Goal: Task Accomplishment & Management: Complete application form

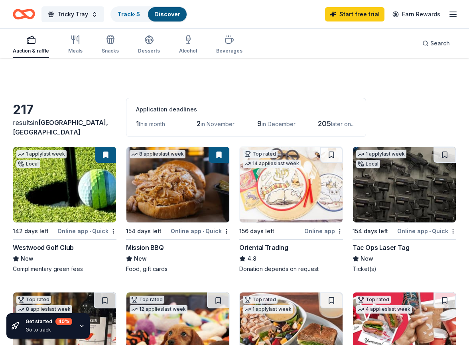
scroll to position [40, 0]
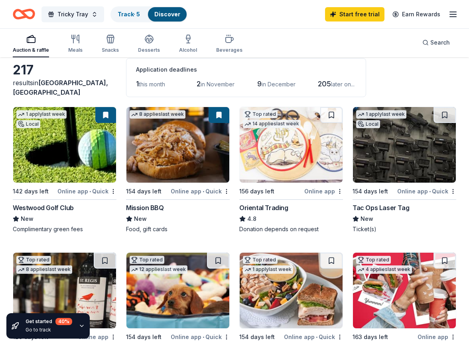
click at [188, 189] on div "Online app • Quick" at bounding box center [200, 191] width 59 height 10
click at [387, 209] on div "Tac Ops Laser Tag" at bounding box center [380, 208] width 57 height 10
click at [82, 145] on img at bounding box center [64, 145] width 103 height 76
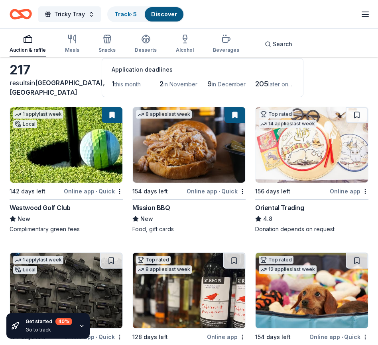
click at [65, 164] on img at bounding box center [66, 145] width 112 height 76
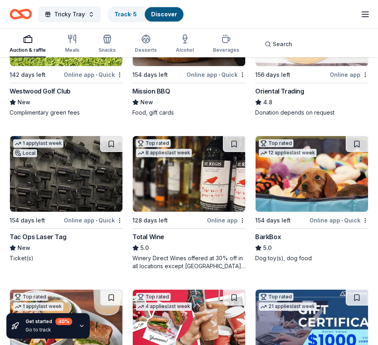
scroll to position [159, 0]
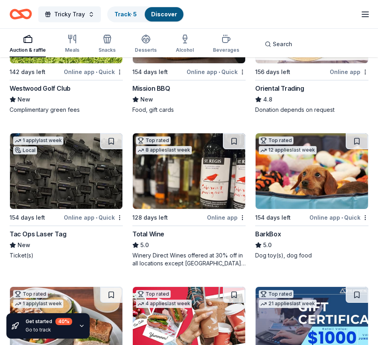
click at [177, 176] on img at bounding box center [189, 171] width 112 height 76
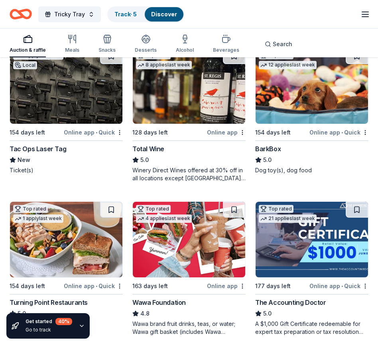
scroll to position [199, 0]
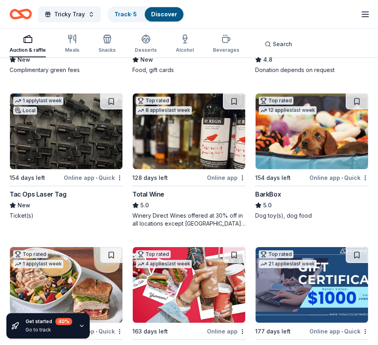
click at [280, 130] on img at bounding box center [311, 132] width 112 height 76
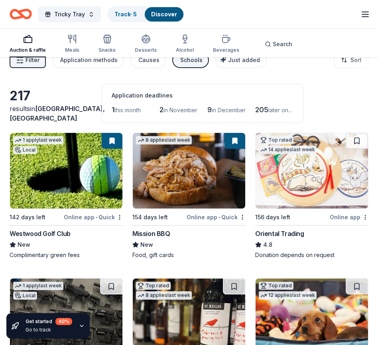
scroll to position [0, 0]
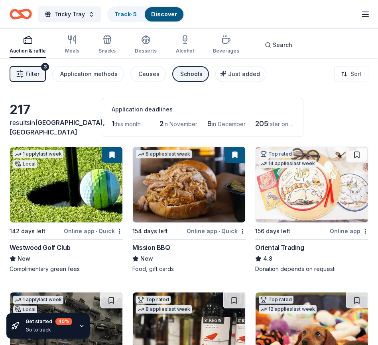
click at [221, 269] on div "Food, gift cards" at bounding box center [188, 269] width 113 height 8
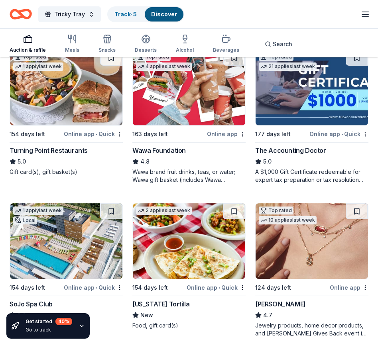
scroll to position [398, 0]
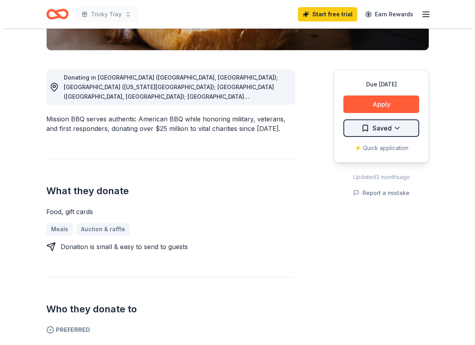
scroll to position [159, 0]
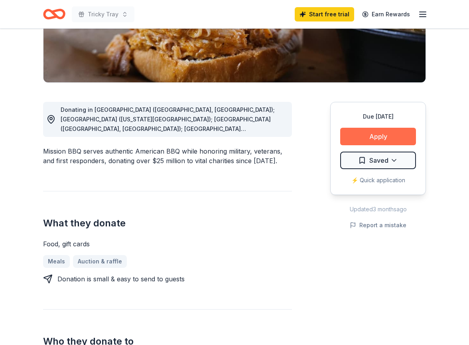
click at [365, 134] on button "Apply" at bounding box center [378, 137] width 76 height 18
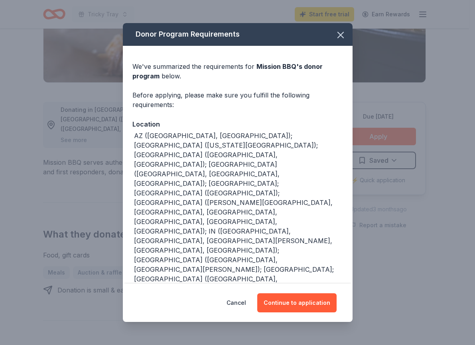
scroll to position [45, 0]
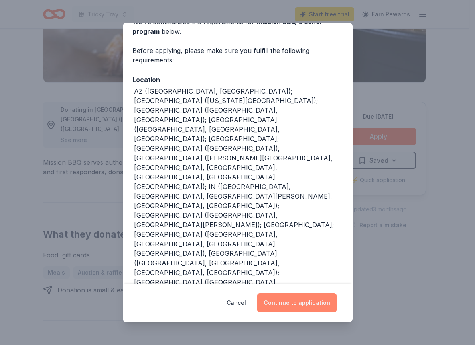
click at [289, 301] on button "Continue to application" at bounding box center [296, 303] width 79 height 19
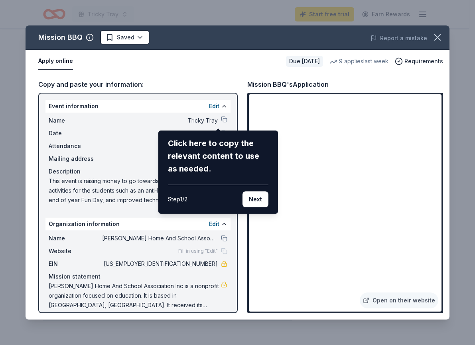
click at [205, 162] on div "Click here to copy the relevant content to use as needed." at bounding box center [218, 156] width 100 height 38
click at [257, 202] on button "Next" at bounding box center [255, 200] width 26 height 16
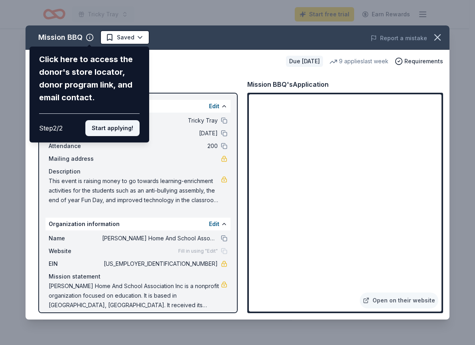
click at [115, 130] on button "Start applying!" at bounding box center [112, 128] width 54 height 16
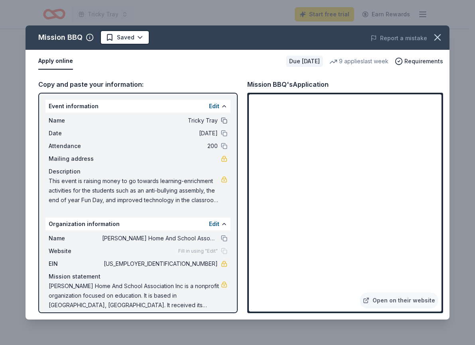
click at [221, 119] on button at bounding box center [224, 121] width 6 height 6
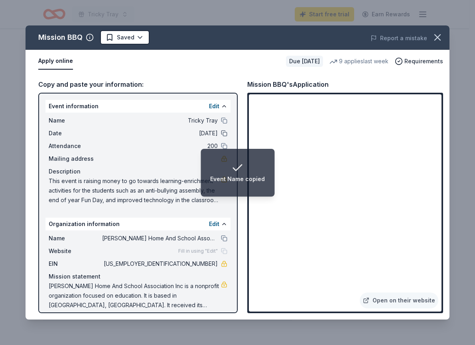
click at [221, 135] on button at bounding box center [224, 133] width 6 height 6
click at [221, 145] on button at bounding box center [224, 146] width 6 height 6
click at [221, 121] on button at bounding box center [224, 121] width 6 height 6
click at [154, 161] on div "Mailing address" at bounding box center [138, 159] width 179 height 10
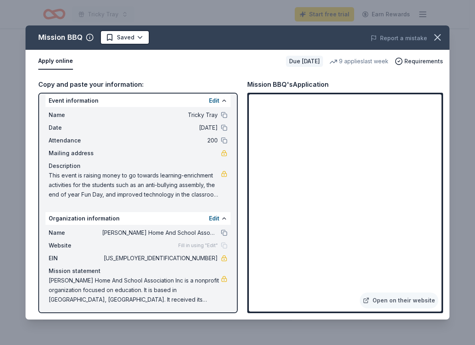
scroll to position [7, 0]
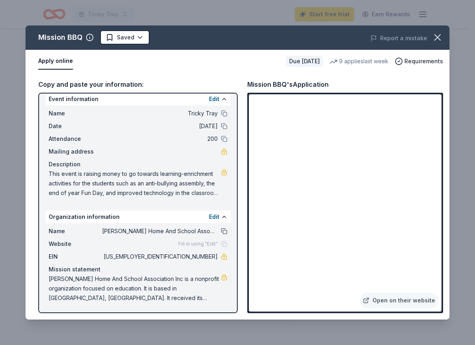
click at [221, 231] on button at bounding box center [224, 231] width 6 height 6
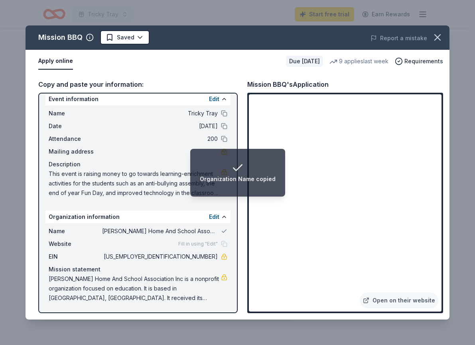
click at [145, 149] on div "Mailing address" at bounding box center [138, 152] width 179 height 10
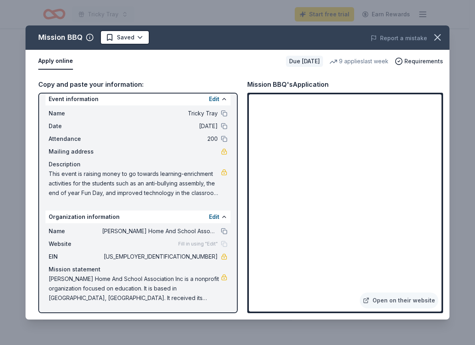
click at [59, 64] on button "Apply online" at bounding box center [55, 61] width 35 height 17
click at [62, 60] on button "Apply online" at bounding box center [55, 61] width 35 height 17
click at [54, 60] on button "Apply online" at bounding box center [55, 61] width 35 height 17
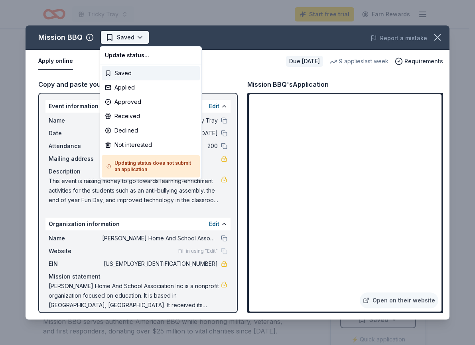
scroll to position [0, 0]
click at [139, 36] on html "Tricky Tray Start free trial Earn Rewards Due in 154 days Share Mission BBQ New…" at bounding box center [237, 172] width 475 height 345
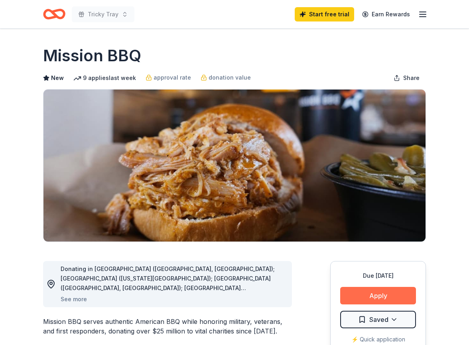
click at [381, 295] on button "Apply" at bounding box center [378, 296] width 76 height 18
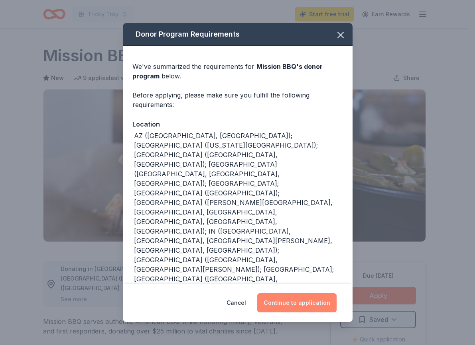
click at [275, 305] on button "Continue to application" at bounding box center [296, 303] width 79 height 19
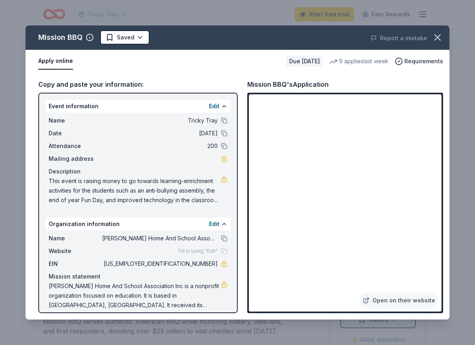
scroll to position [7, 0]
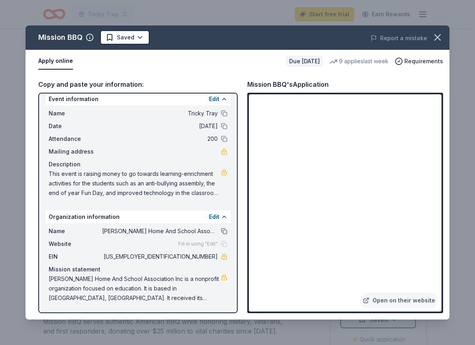
click at [221, 232] on button at bounding box center [224, 231] width 6 height 6
click at [171, 188] on span "This event is raising money to go towards learning-enrichment activities for th…" at bounding box center [135, 183] width 172 height 29
drag, startPoint x: 49, startPoint y: 173, endPoint x: 187, endPoint y: 193, distance: 139.7
click at [187, 193] on span "This event is raising money to go towards learning-enrichment activities for th…" at bounding box center [135, 183] width 172 height 29
click at [173, 190] on span "This event is raising money to go towards learning-enrichment activities for th…" at bounding box center [135, 183] width 172 height 29
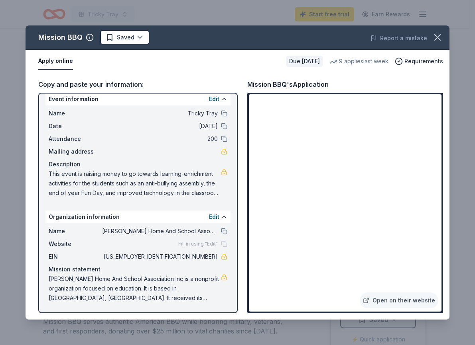
drag, startPoint x: 136, startPoint y: 174, endPoint x: 168, endPoint y: 189, distance: 35.5
click at [169, 192] on span "This event is raising money to go towards learning-enrichment activities for th…" at bounding box center [135, 183] width 172 height 29
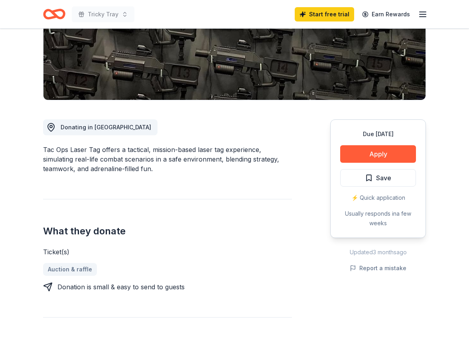
scroll to position [120, 0]
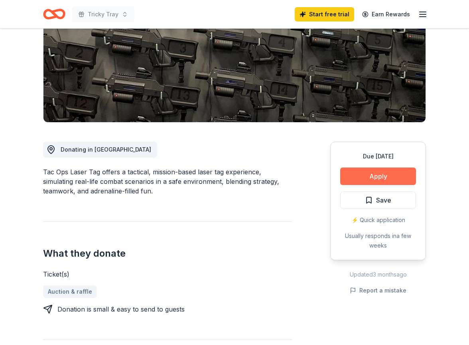
click at [375, 175] on button "Apply" at bounding box center [378, 177] width 76 height 18
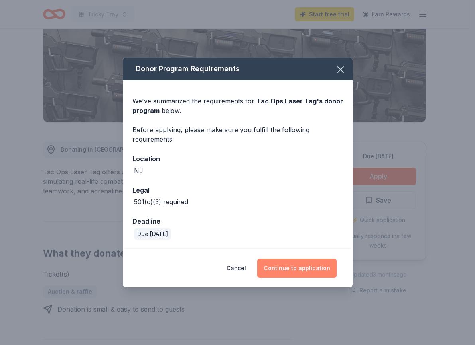
click at [296, 266] on button "Continue to application" at bounding box center [296, 268] width 79 height 19
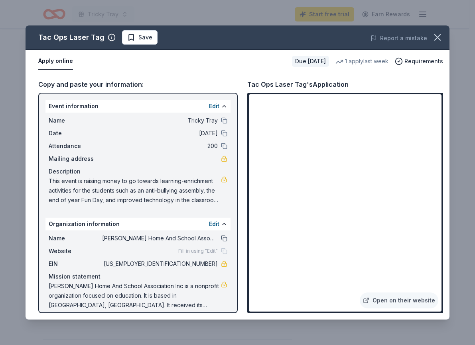
click at [221, 238] on button at bounding box center [224, 239] width 6 height 6
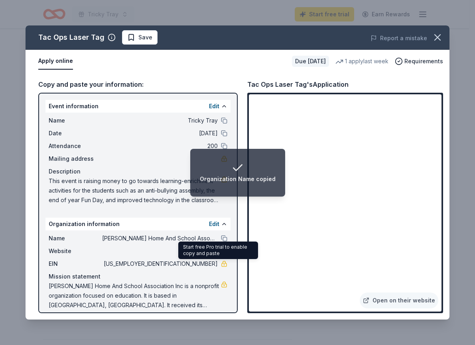
click at [248, 274] on div "Open on their website" at bounding box center [345, 203] width 196 height 221
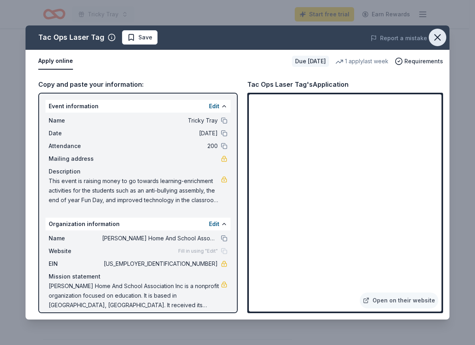
click at [438, 39] on icon "button" at bounding box center [437, 37] width 11 height 11
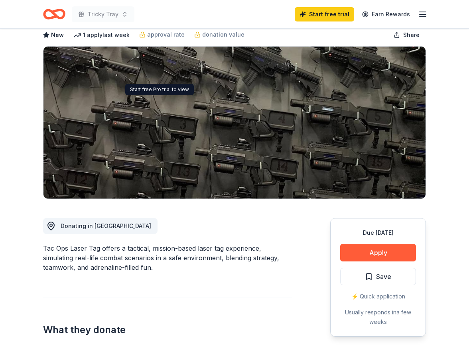
scroll to position [0, 0]
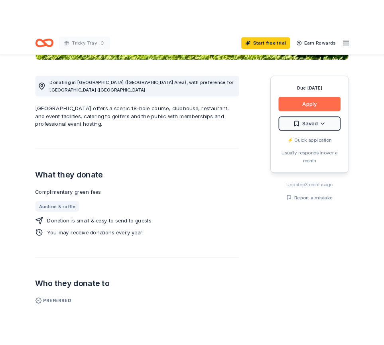
scroll to position [199, 0]
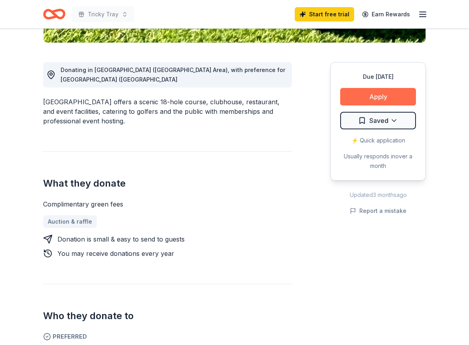
click at [372, 89] on button "Apply" at bounding box center [378, 97] width 76 height 18
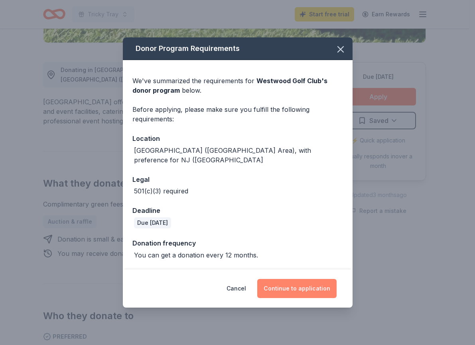
click at [306, 283] on button "Continue to application" at bounding box center [296, 288] width 79 height 19
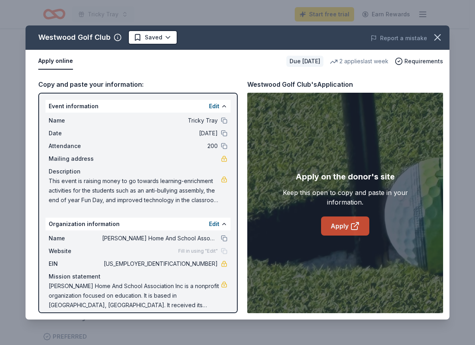
click at [347, 225] on link "Apply" at bounding box center [345, 226] width 48 height 19
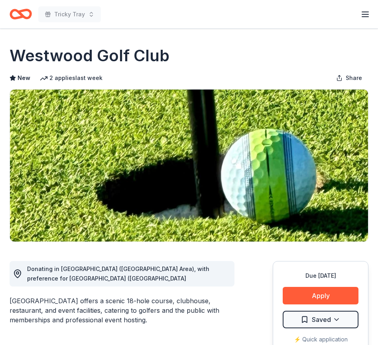
click at [208, 186] on img at bounding box center [189, 166] width 358 height 152
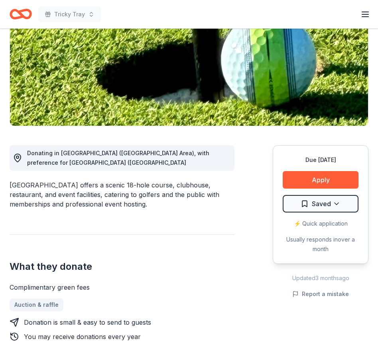
scroll to position [159, 0]
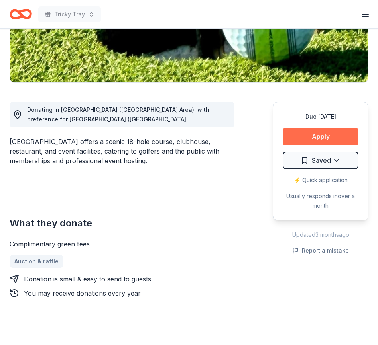
click at [305, 133] on button "Apply" at bounding box center [321, 137] width 76 height 18
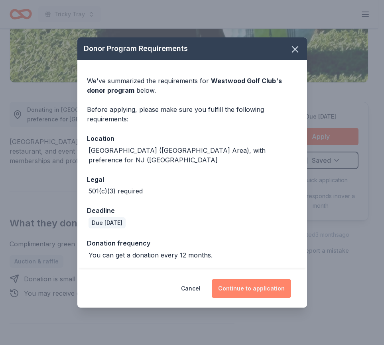
drag, startPoint x: 249, startPoint y: 290, endPoint x: 249, endPoint y: 285, distance: 4.8
click at [250, 290] on button "Continue to application" at bounding box center [251, 288] width 79 height 19
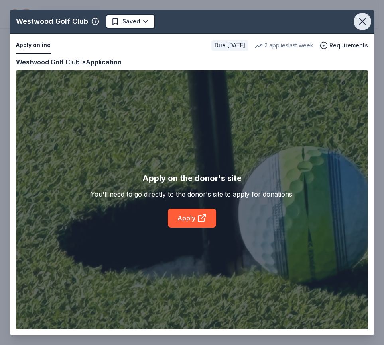
click at [359, 20] on icon "button" at bounding box center [362, 21] width 11 height 11
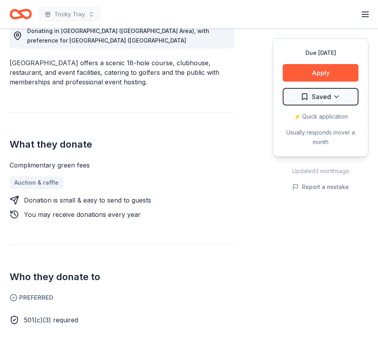
scroll to position [239, 0]
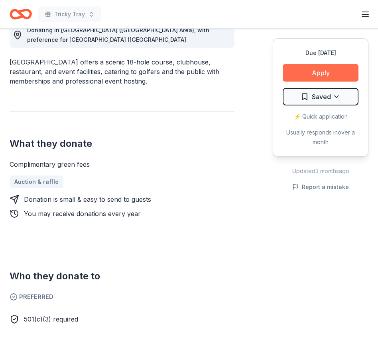
click at [311, 73] on button "Apply" at bounding box center [321, 73] width 76 height 18
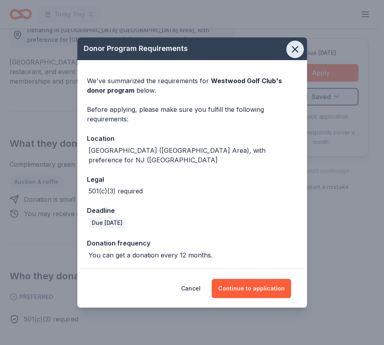
click at [296, 51] on icon "button" at bounding box center [294, 49] width 11 height 11
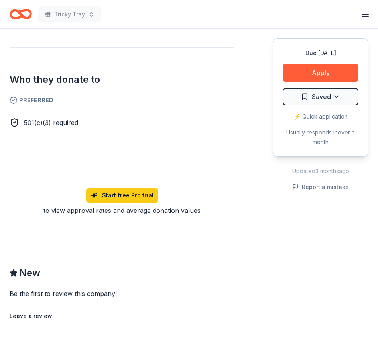
scroll to position [199, 0]
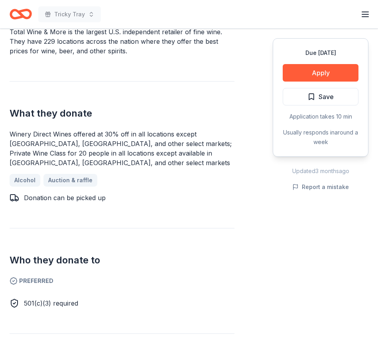
scroll to position [40, 0]
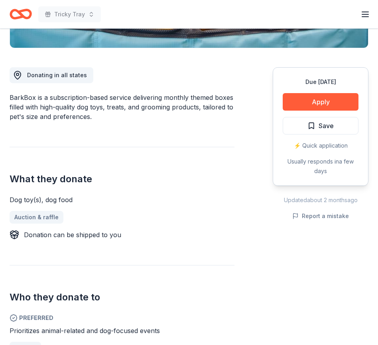
scroll to position [279, 0]
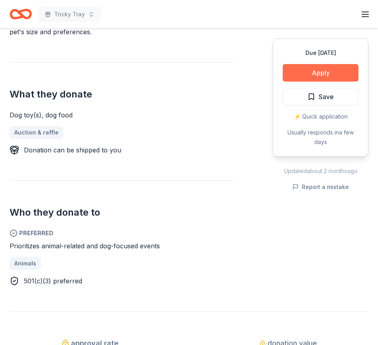
click at [310, 70] on button "Apply" at bounding box center [321, 73] width 76 height 18
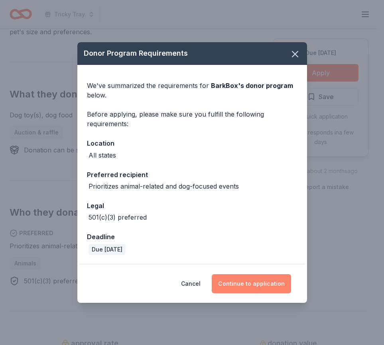
click at [245, 281] on button "Continue to application" at bounding box center [251, 284] width 79 height 19
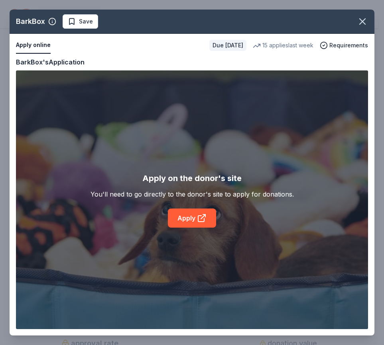
click at [365, 23] on icon "button" at bounding box center [362, 21] width 11 height 11
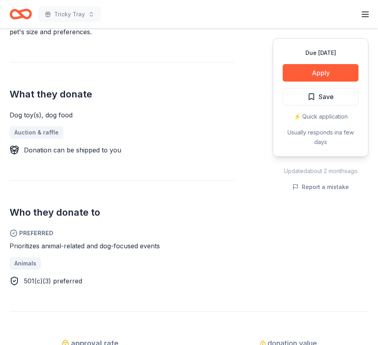
click at [159, 148] on div "Donation can be shipped to you" at bounding box center [122, 150] width 225 height 10
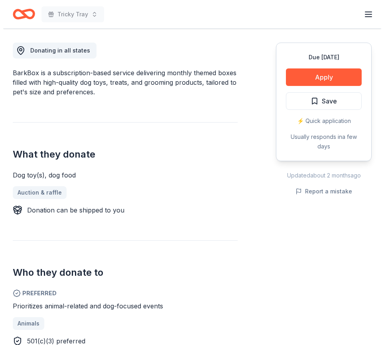
scroll to position [80, 0]
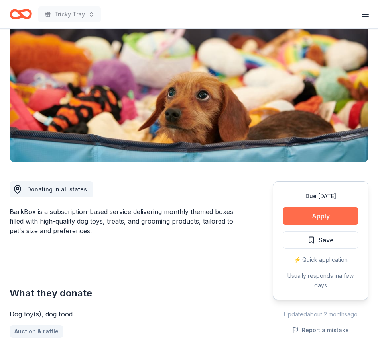
click at [308, 213] on button "Apply" at bounding box center [321, 217] width 76 height 18
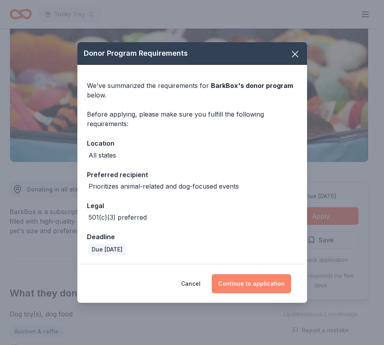
click at [255, 281] on button "Continue to application" at bounding box center [251, 284] width 79 height 19
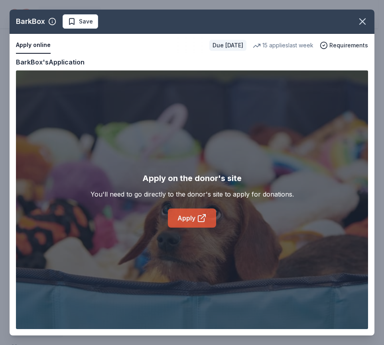
click at [181, 209] on link "Apply" at bounding box center [192, 218] width 48 height 19
